Goal: Find specific page/section: Find specific page/section

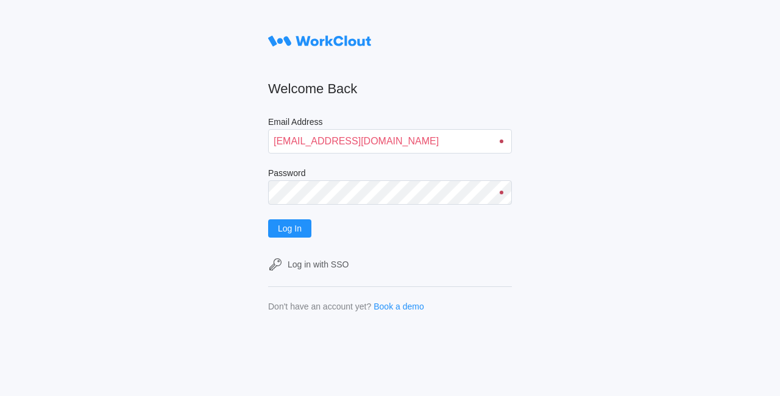
type input "quadristi@simcona.com"
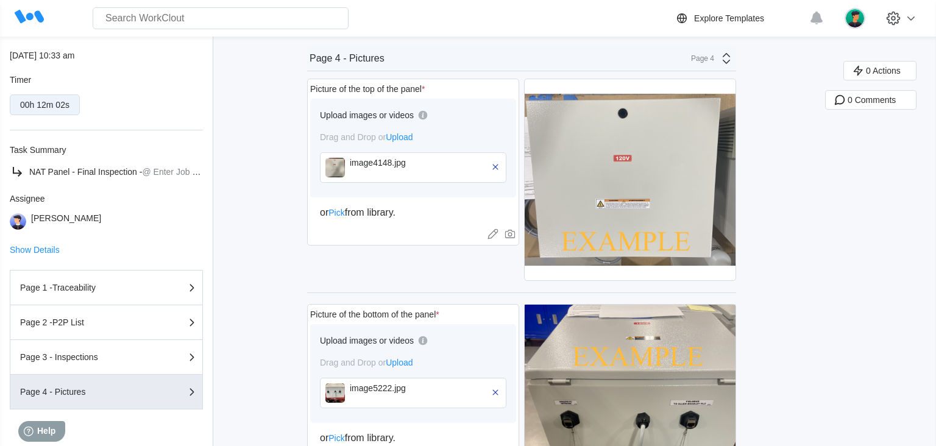
scroll to position [143, 0]
